Goal: Task Accomplishment & Management: Manage account settings

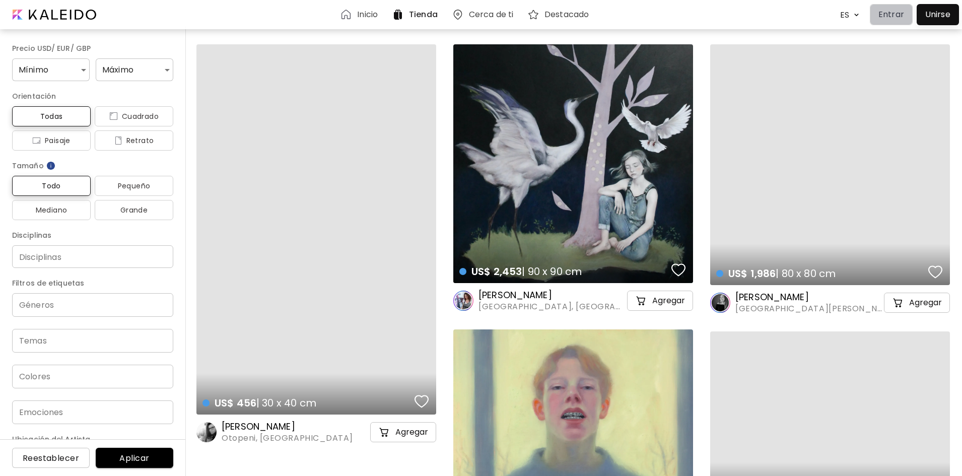
click at [895, 12] on p "Entrar" at bounding box center [892, 15] width 26 height 12
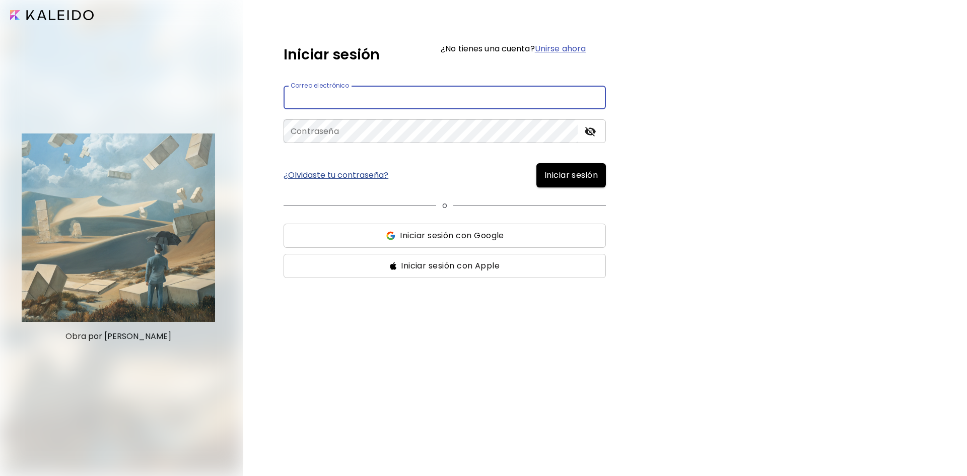
click at [446, 99] on input "email" at bounding box center [445, 98] width 322 height 24
type input "**********"
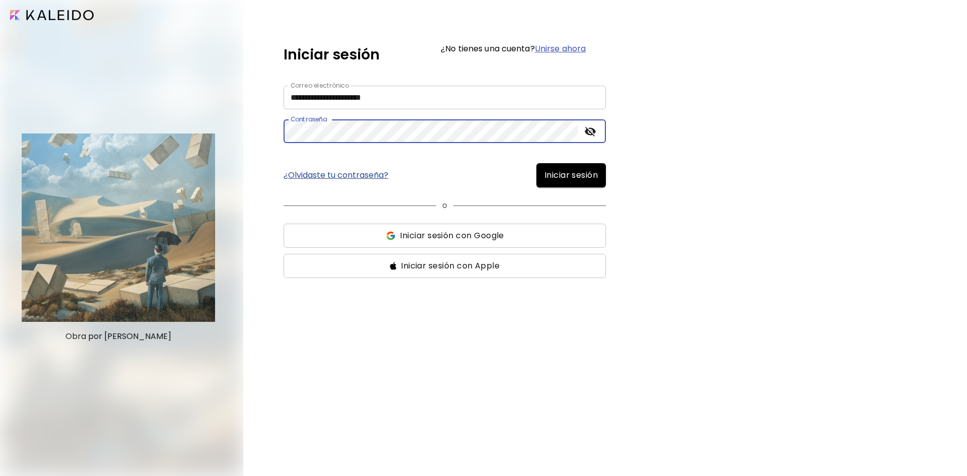
click at [537, 163] on button "Iniciar sesión" at bounding box center [572, 175] width 70 height 24
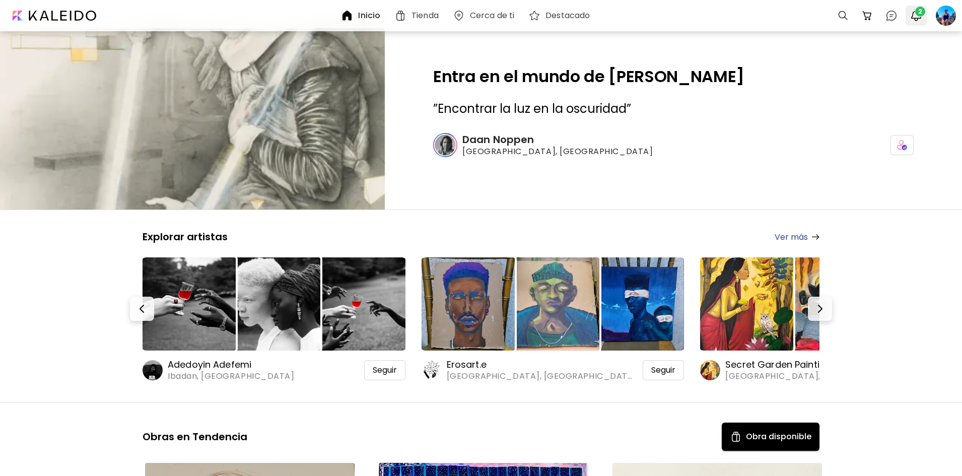
click at [913, 23] on button "2" at bounding box center [916, 15] width 17 height 17
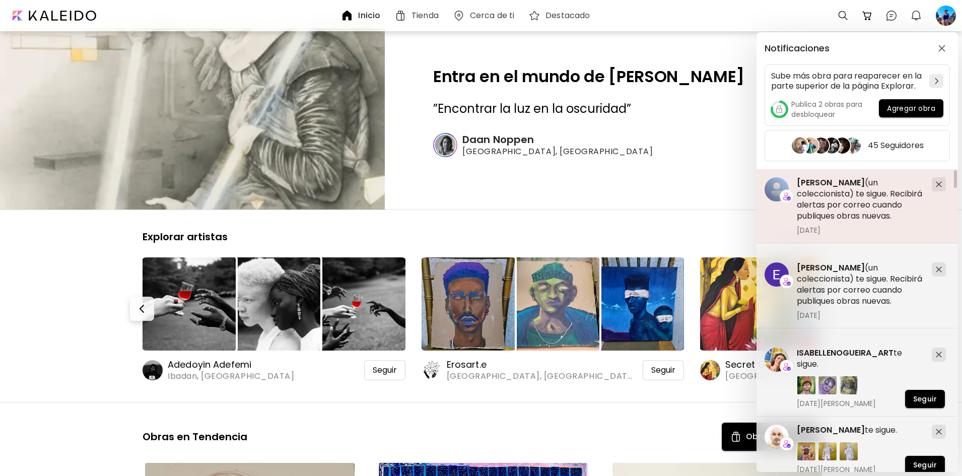
click at [774, 187] on image at bounding box center [777, 189] width 24 height 24
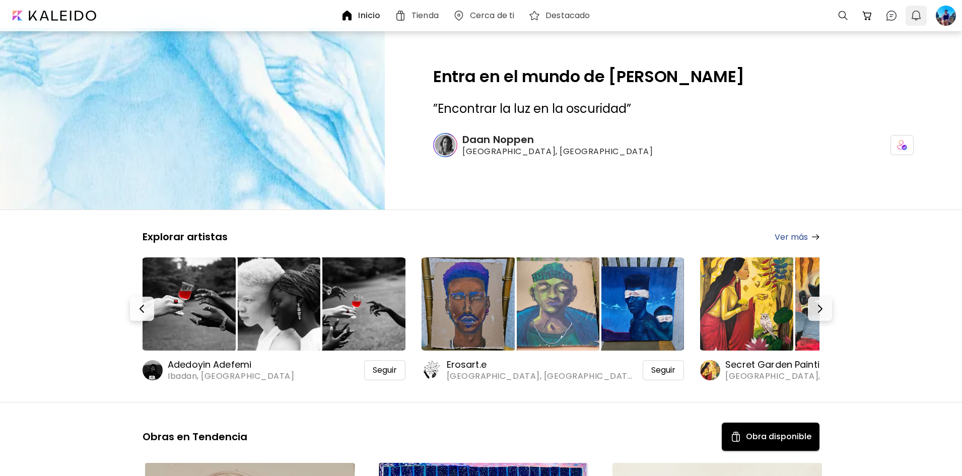
click at [923, 15] on button "0" at bounding box center [916, 15] width 17 height 17
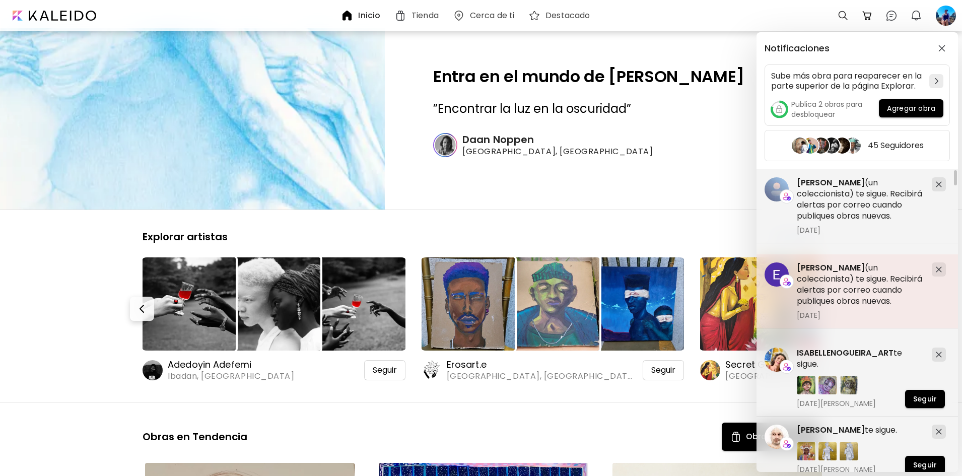
click at [848, 286] on h5 "[PERSON_NAME] (un coleccionista) te sigue. Recibirá alertas por correo cuando p…" at bounding box center [860, 285] width 127 height 44
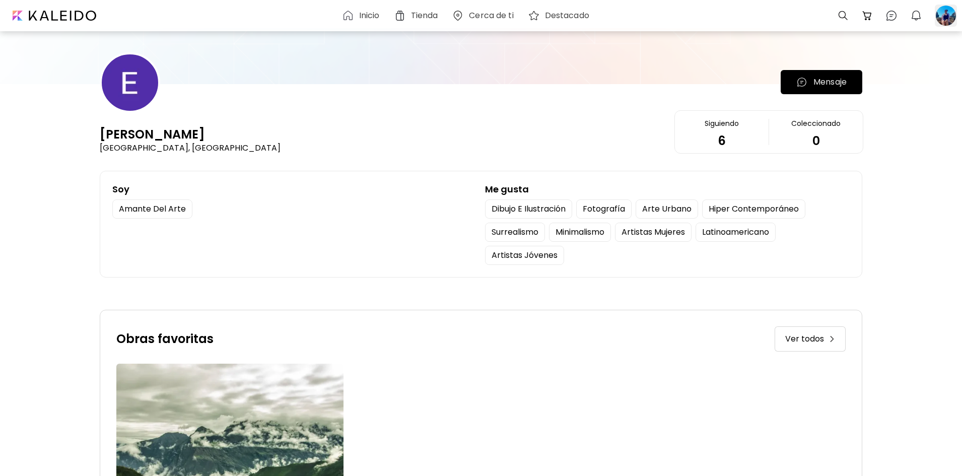
click at [946, 12] on div at bounding box center [946, 16] width 22 height 22
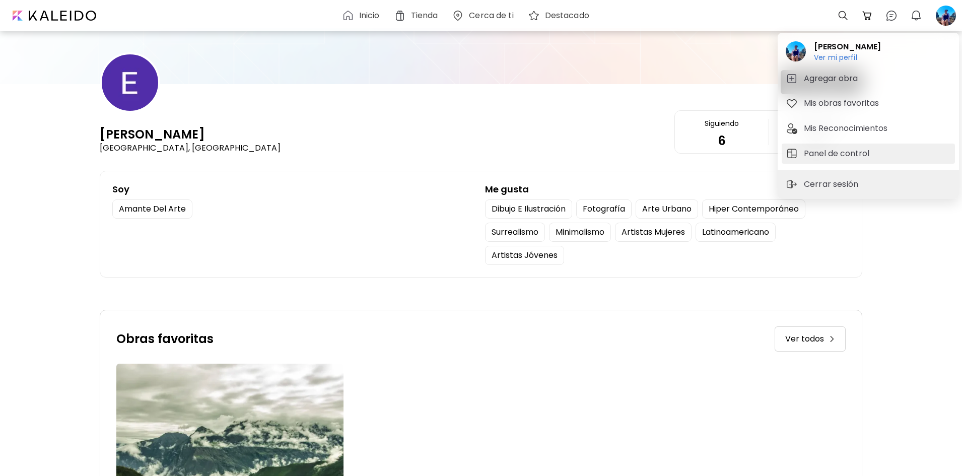
click at [839, 145] on button "Panel de control" at bounding box center [868, 154] width 173 height 20
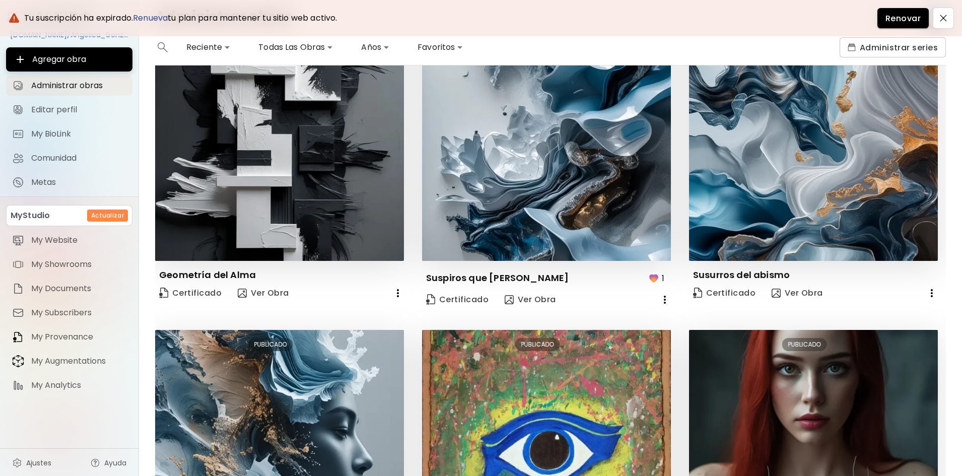
scroll to position [36, 0]
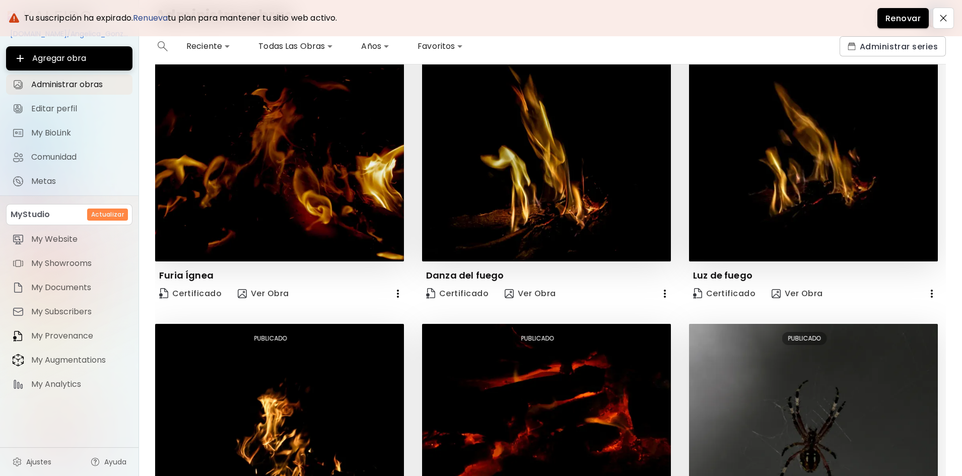
scroll to position [383, 0]
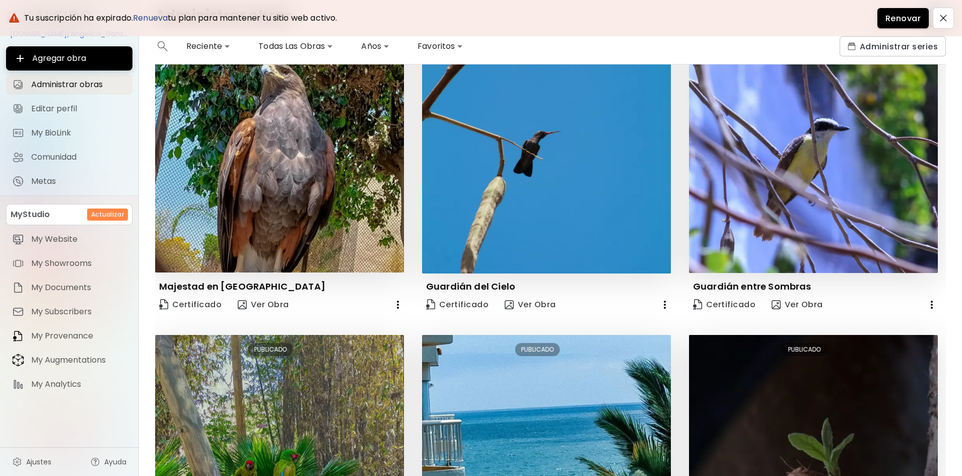
scroll to position [376, 0]
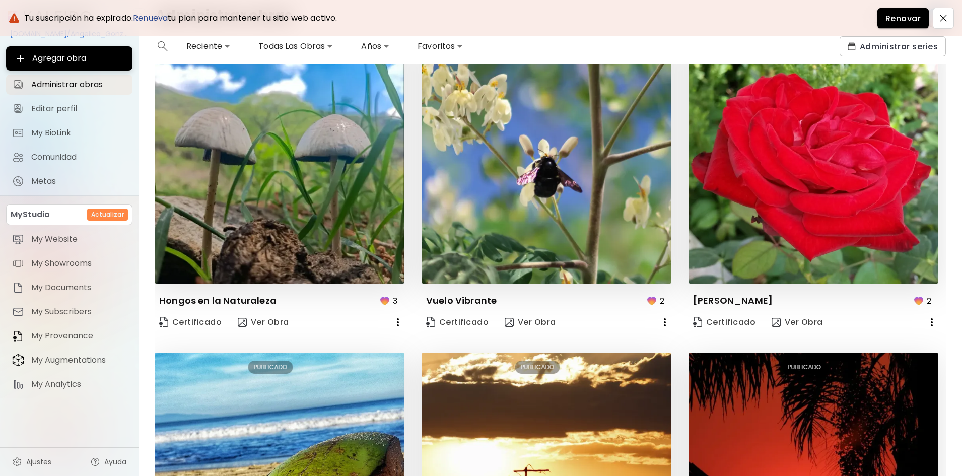
scroll to position [390, 0]
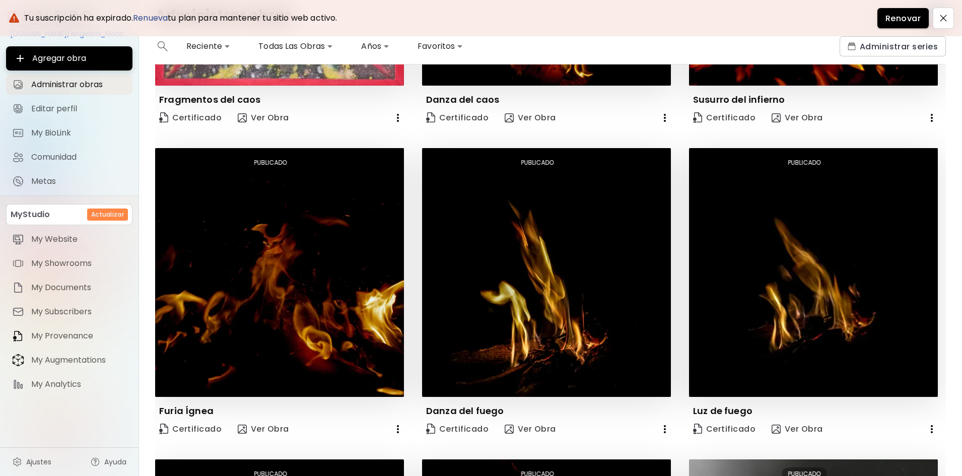
scroll to position [383, 0]
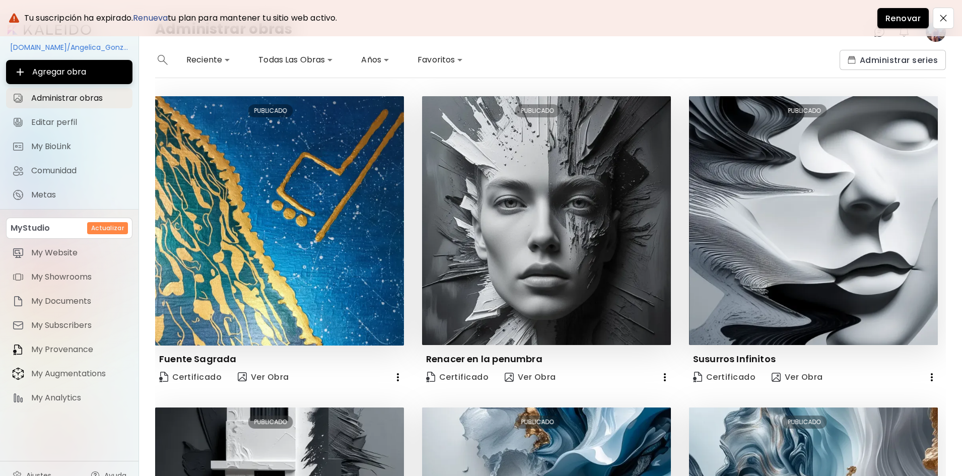
scroll to position [0, 0]
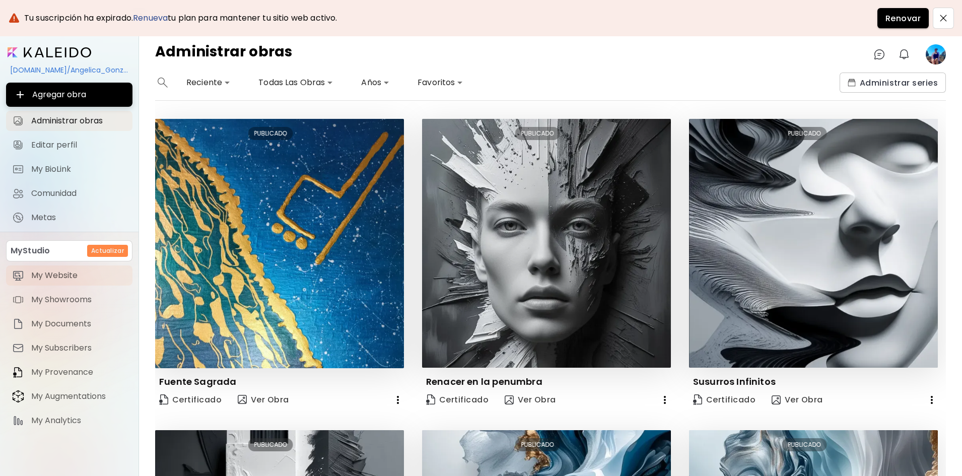
click at [44, 276] on span "My Website" at bounding box center [78, 276] width 95 height 10
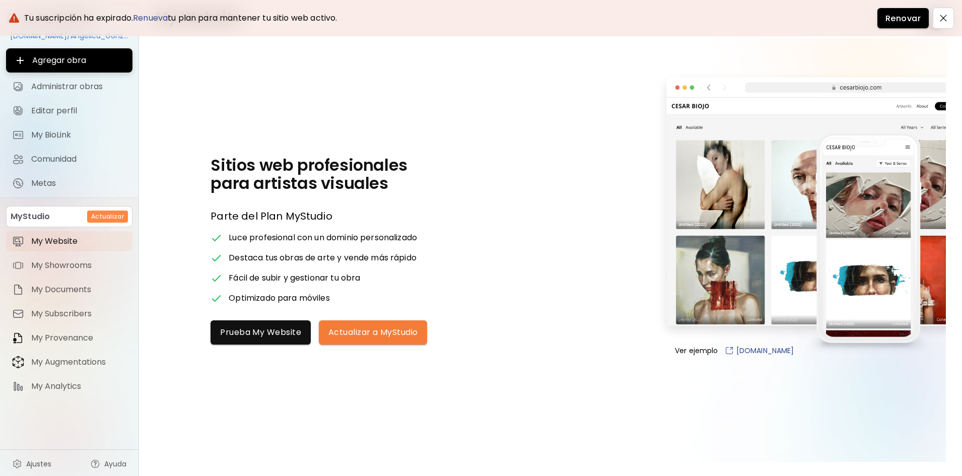
scroll to position [36, 0]
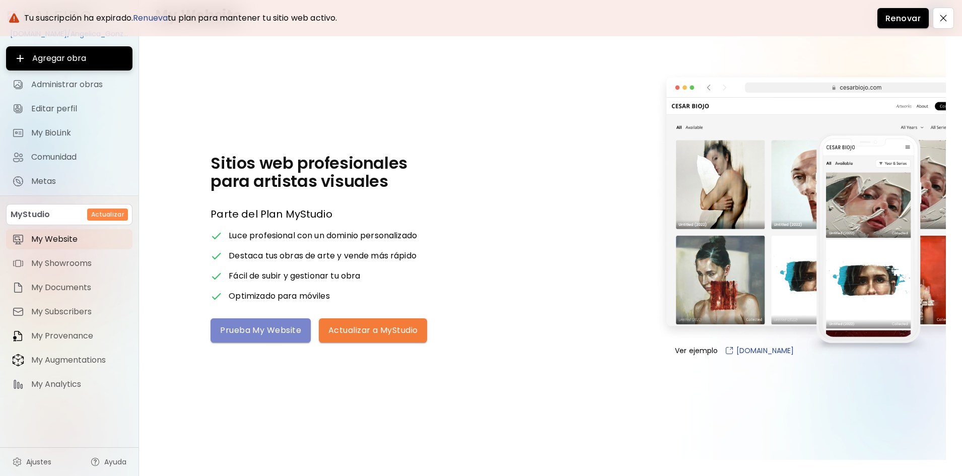
click at [281, 338] on button "Prueba My Website" at bounding box center [261, 330] width 100 height 24
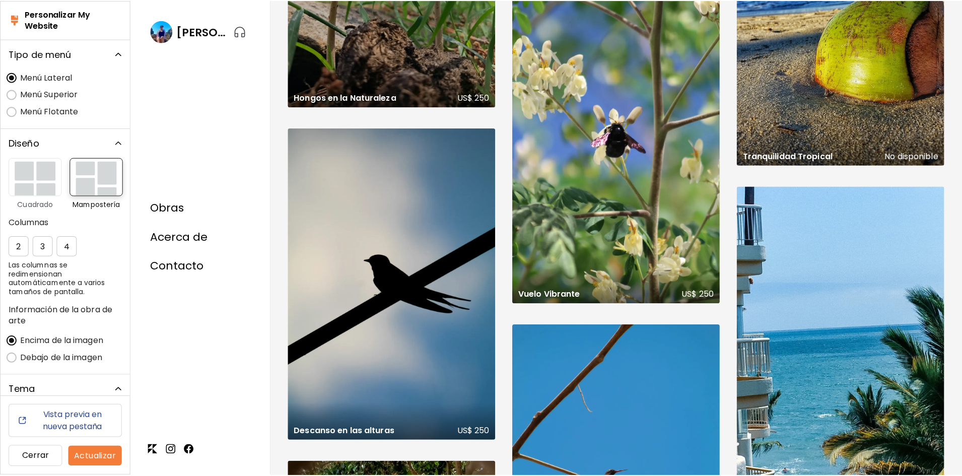
scroll to position [4686, 0]
